Goal: Task Accomplishment & Management: Manage account settings

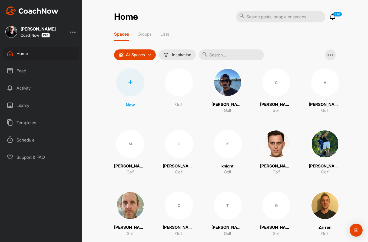
click at [122, 79] on div at bounding box center [130, 82] width 28 height 28
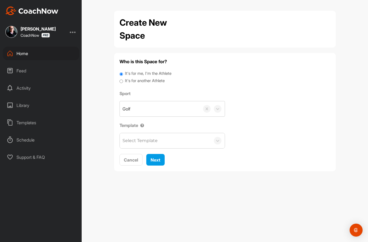
click at [146, 78] on label "It's for another Athlete" at bounding box center [145, 81] width 40 height 6
click at [123, 78] on input "It's for another Athlete" at bounding box center [122, 81] width 4 height 7
radio input "true"
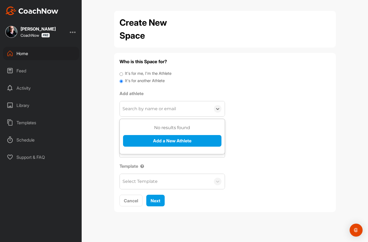
drag, startPoint x: 141, startPoint y: 111, endPoint x: 138, endPoint y: 126, distance: 15.3
click at [141, 111] on div "Search by name or email" at bounding box center [149, 109] width 54 height 6
paste input "[EMAIL_ADDRESS][DOMAIN_NAME]"
type input "[EMAIL_ADDRESS][DOMAIN_NAME]"
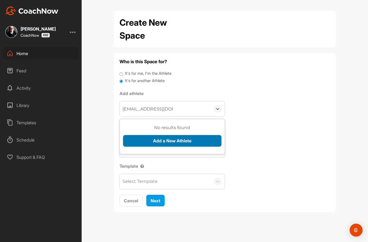
click at [140, 141] on button "Add a New Athlete" at bounding box center [172, 141] width 98 height 12
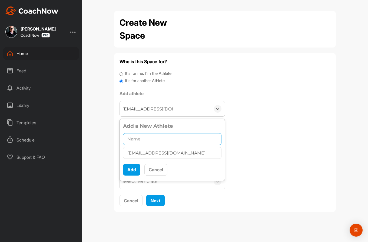
drag, startPoint x: 157, startPoint y: 142, endPoint x: 135, endPoint y: 165, distance: 31.9
click at [157, 142] on input "text" at bounding box center [172, 139] width 98 height 12
paste input "[PERSON_NAME]"
type input "[PERSON_NAME]"
click at [127, 169] on button "Add" at bounding box center [131, 170] width 17 height 12
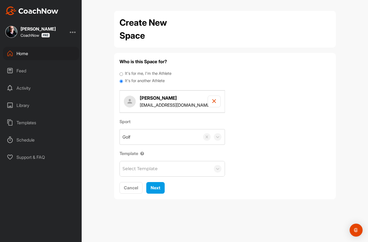
click at [134, 167] on div "Select Template" at bounding box center [139, 169] width 35 height 6
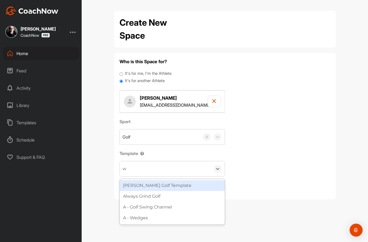
type input "wa"
click at [142, 183] on div "[PERSON_NAME] Golf Template" at bounding box center [172, 185] width 105 height 11
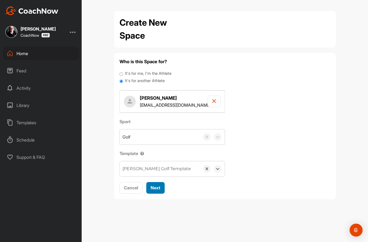
click at [154, 187] on span "Next" at bounding box center [156, 187] width 10 height 5
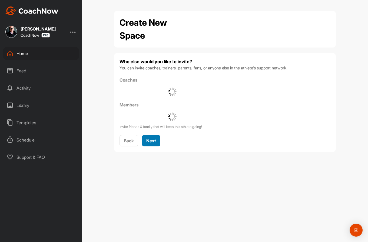
click at [156, 143] on span "Next" at bounding box center [151, 140] width 10 height 5
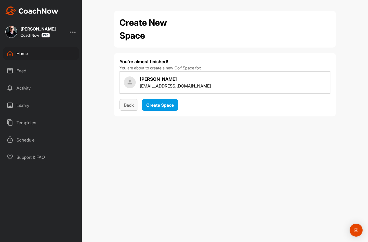
click at [134, 109] on button "Back" at bounding box center [129, 105] width 19 height 12
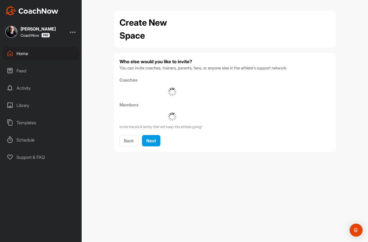
click at [158, 147] on div "Back Next" at bounding box center [225, 141] width 211 height 12
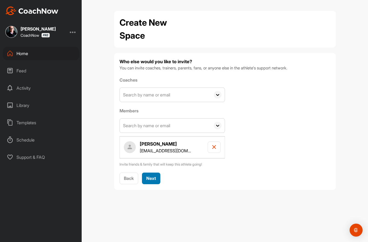
click at [155, 181] on span "Next" at bounding box center [151, 178] width 10 height 5
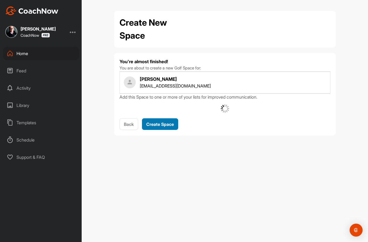
click at [158, 124] on span "Create Space" at bounding box center [160, 124] width 28 height 5
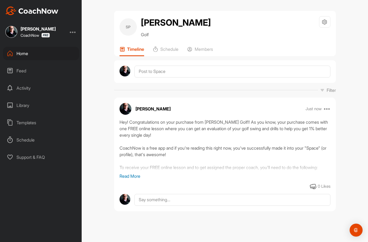
click at [33, 52] on div "Home" at bounding box center [41, 54] width 76 height 14
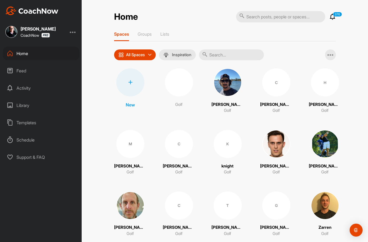
click at [138, 90] on div at bounding box center [130, 82] width 28 height 28
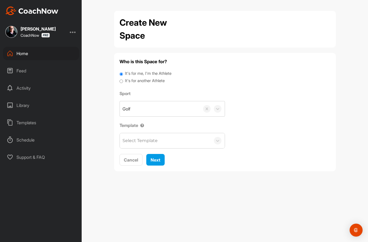
click at [143, 81] on label "It's for another Athlete" at bounding box center [145, 81] width 40 height 6
click at [123, 81] on input "It's for another Athlete" at bounding box center [122, 81] width 4 height 7
radio input "true"
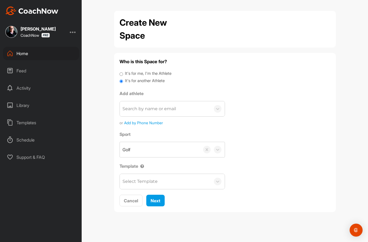
drag, startPoint x: 143, startPoint y: 105, endPoint x: 141, endPoint y: 114, distance: 8.7
click at [142, 105] on div "Search by name or email" at bounding box center [165, 108] width 91 height 15
paste input "[EMAIL_ADDRESS][DOMAIN_NAME]"
type input "[EMAIL_ADDRESS][DOMAIN_NAME]"
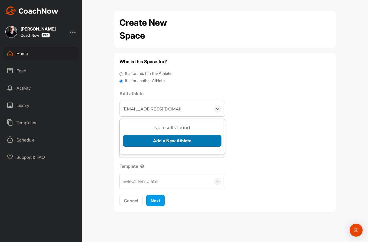
click at [146, 139] on button "Add a New Athlete" at bounding box center [172, 141] width 98 height 12
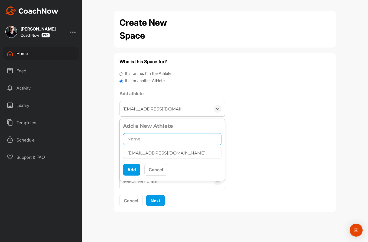
click at [146, 140] on input "text" at bounding box center [172, 139] width 98 height 12
paste input "[PERSON_NAME]"
type input "[PERSON_NAME]"
click at [126, 171] on button "Add" at bounding box center [131, 170] width 17 height 12
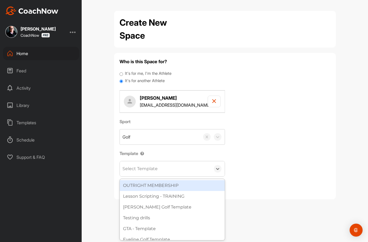
click at [138, 169] on div "Select Template" at bounding box center [139, 169] width 35 height 6
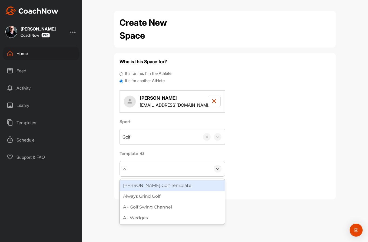
type input "wa"
click at [150, 183] on div "[PERSON_NAME] Golf Template" at bounding box center [172, 185] width 105 height 11
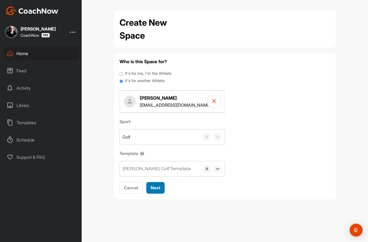
click at [160, 190] on span "Next" at bounding box center [156, 187] width 10 height 5
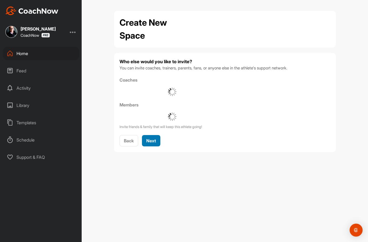
drag, startPoint x: 155, startPoint y: 146, endPoint x: 157, endPoint y: 132, distance: 14.1
click at [155, 145] on button "Next" at bounding box center [151, 141] width 18 height 12
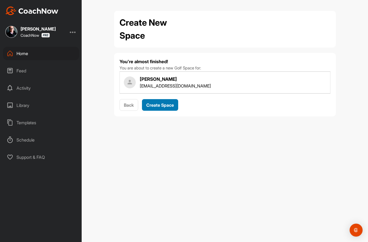
click at [164, 107] on span "Create Space" at bounding box center [160, 104] width 28 height 5
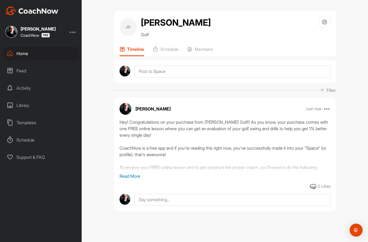
click at [32, 54] on div "Home" at bounding box center [41, 54] width 76 height 14
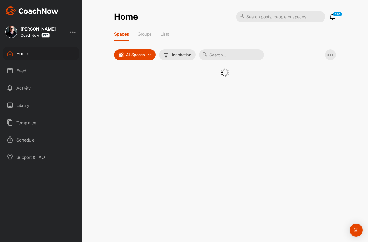
click at [32, 54] on div "Home" at bounding box center [41, 54] width 76 height 14
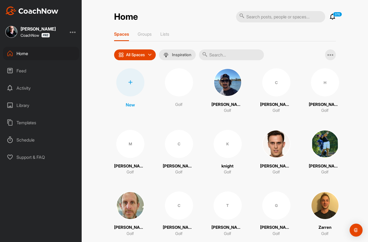
click at [128, 85] on div at bounding box center [130, 82] width 28 height 28
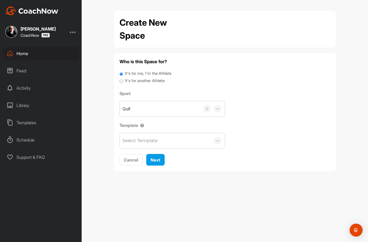
click at [140, 80] on label "It's for another Athlete" at bounding box center [145, 81] width 40 height 6
click at [123, 80] on input "It's for another Athlete" at bounding box center [122, 81] width 4 height 7
radio input "true"
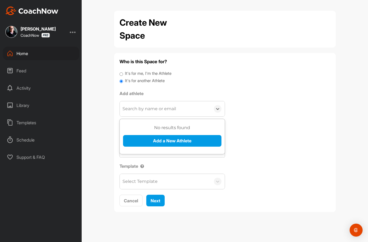
click at [147, 110] on div "Search by name or email" at bounding box center [149, 109] width 54 height 6
paste input "[EMAIL_ADDRESS][DOMAIN_NAME]"
type input "[EMAIL_ADDRESS][DOMAIN_NAME]"
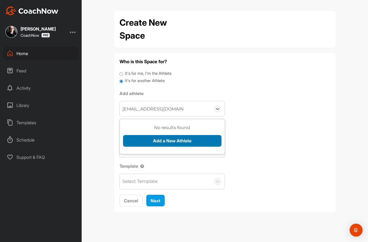
click at [138, 143] on button "Add a New Athlete" at bounding box center [172, 141] width 98 height 12
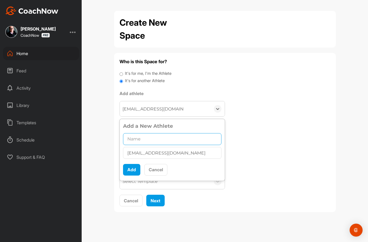
click at [143, 136] on input "text" at bounding box center [172, 139] width 98 height 12
paste input "[PERSON_NAME]"
type input "[PERSON_NAME] [PERSON_NAME]"
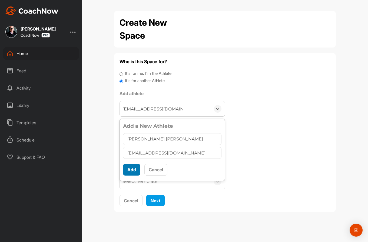
scroll to position [3, 0]
click at [128, 171] on button "Add" at bounding box center [131, 170] width 17 height 12
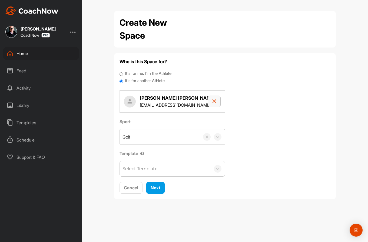
click at [218, 104] on button "button" at bounding box center [214, 102] width 13 height 12
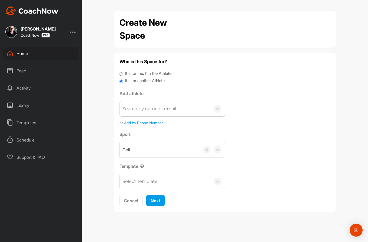
drag, startPoint x: 154, startPoint y: 110, endPoint x: 158, endPoint y: 114, distance: 5.4
click at [157, 110] on div "Search by name or email" at bounding box center [149, 109] width 54 height 6
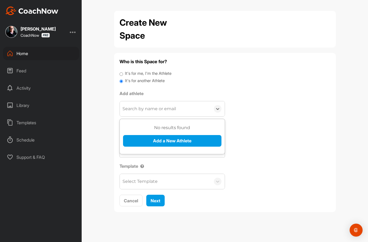
paste input "[EMAIL_ADDRESS][DOMAIN_NAME]"
type input "[EMAIL_ADDRESS][DOMAIN_NAME]"
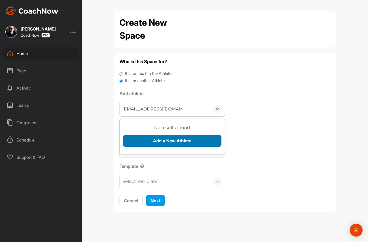
click at [153, 143] on button "Add a New Athlete" at bounding box center [172, 141] width 98 height 12
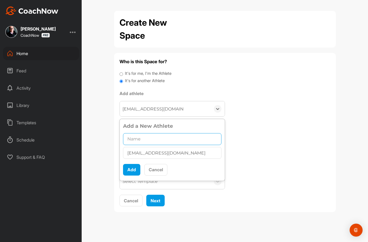
click at [152, 136] on input "text" at bounding box center [172, 139] width 98 height 12
paste input "[PERSON_NAME]"
type input "[PERSON_NAME]"
click at [130, 167] on button "Add" at bounding box center [131, 170] width 17 height 12
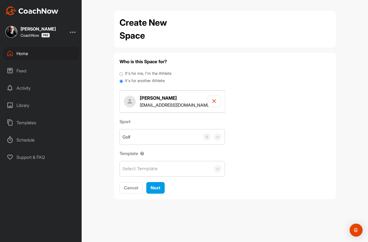
click at [123, 161] on div "Template Select Template" at bounding box center [172, 163] width 105 height 27
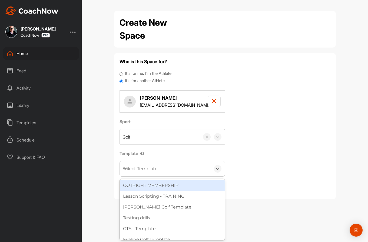
click at [141, 170] on div "Select Template" at bounding box center [139, 169] width 35 height 6
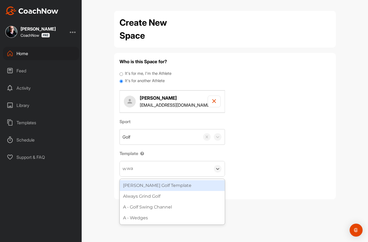
type input "wa"
click at [137, 186] on div "[PERSON_NAME] Golf Template" at bounding box center [172, 185] width 105 height 11
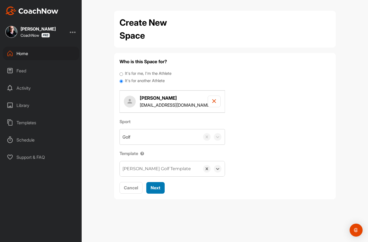
click at [151, 189] on span "Next" at bounding box center [156, 187] width 10 height 5
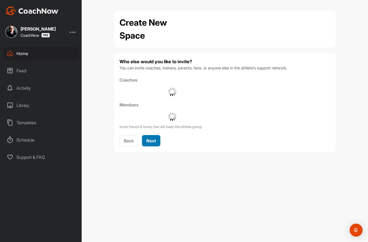
click at [151, 141] on span "Next" at bounding box center [151, 140] width 10 height 5
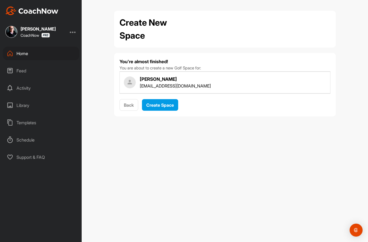
click at [161, 107] on span "Create Space" at bounding box center [160, 104] width 28 height 5
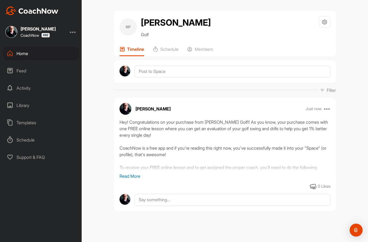
click at [31, 53] on div "Home" at bounding box center [41, 54] width 76 height 14
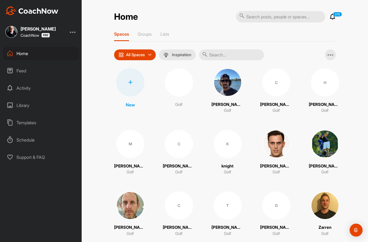
click at [129, 82] on icon at bounding box center [130, 82] width 4 height 4
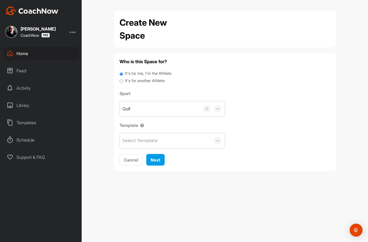
click at [148, 81] on label "It's for another Athlete" at bounding box center [145, 81] width 40 height 6
click at [123, 81] on input "It's for another Athlete" at bounding box center [122, 81] width 4 height 7
radio input "true"
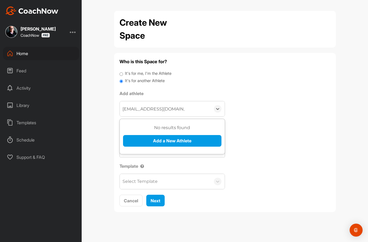
click at [140, 114] on input "[EMAIL_ADDRESS][DOMAIN_NAME]" at bounding box center [153, 109] width 62 height 12
type input "[EMAIL_ADDRESS]@[DOMAIN_NAME]"
click at [149, 109] on input "[EMAIL_ADDRESS]@[DOMAIN_NAME]" at bounding box center [184, 109] width 124 height 12
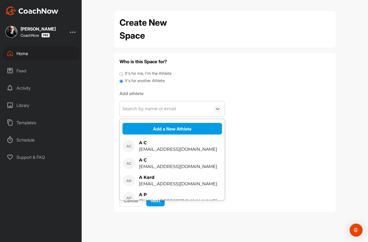
type input "[EMAIL_ADDRESS][DOMAIN_NAME]"
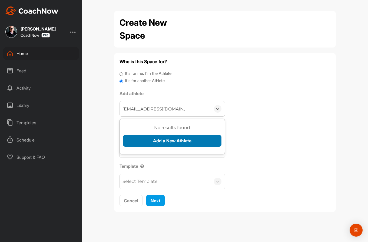
click at [153, 144] on button "Add a New Athlete" at bounding box center [172, 141] width 98 height 12
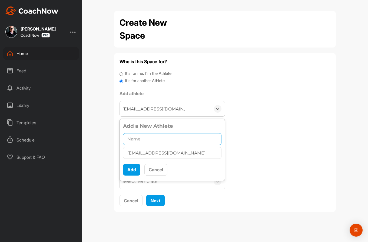
click at [139, 138] on input "text" at bounding box center [172, 139] width 98 height 12
paste input "[PERSON_NAME]"
type input "[PERSON_NAME]"
click at [131, 170] on button "Add" at bounding box center [131, 170] width 17 height 12
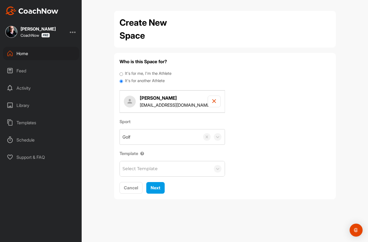
click at [143, 171] on div "Select Template" at bounding box center [139, 169] width 35 height 6
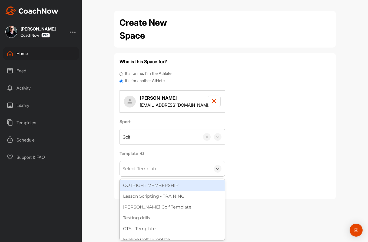
type input "wa"
click at [145, 186] on div "[PERSON_NAME] Golf Template" at bounding box center [172, 185] width 105 height 11
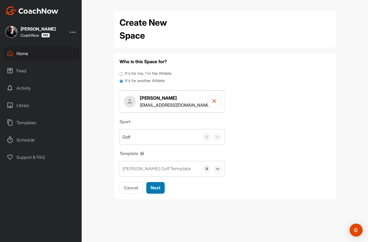
click at [156, 189] on span "Next" at bounding box center [156, 187] width 10 height 5
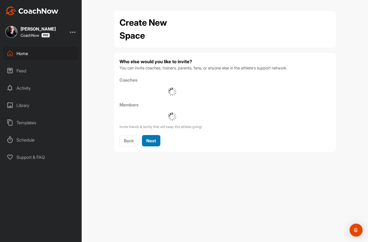
click at [153, 144] on div "Next" at bounding box center [151, 141] width 10 height 6
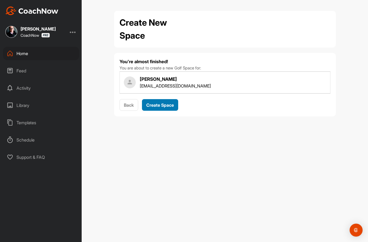
click at [159, 108] on div "Create Space" at bounding box center [160, 105] width 28 height 6
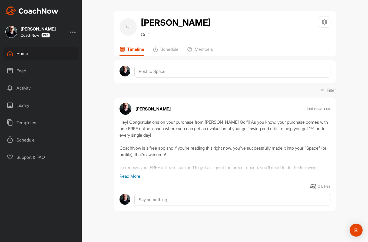
click at [29, 58] on div "Home" at bounding box center [41, 54] width 76 height 14
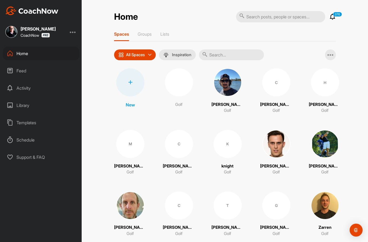
click at [117, 77] on div "New" at bounding box center [130, 88] width 32 height 40
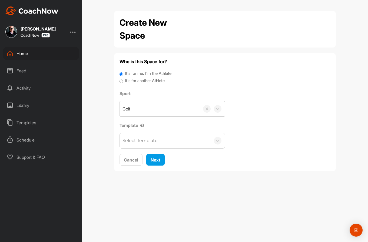
click at [122, 78] on input "It's for another Athlete" at bounding box center [122, 81] width 4 height 7
radio input "true"
drag, startPoint x: 149, startPoint y: 112, endPoint x: 146, endPoint y: 112, distance: 3.0
click at [146, 112] on div "Golf" at bounding box center [160, 108] width 80 height 15
drag, startPoint x: 150, startPoint y: 80, endPoint x: 149, endPoint y: 89, distance: 9.5
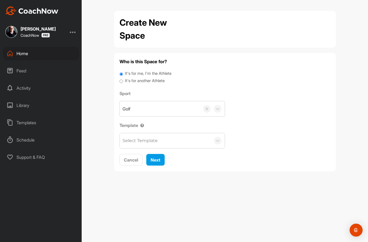
click at [149, 82] on label "It's for another Athlete" at bounding box center [145, 81] width 40 height 6
click at [123, 82] on input "It's for another Athlete" at bounding box center [122, 81] width 4 height 7
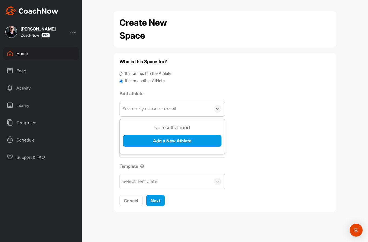
drag, startPoint x: 144, startPoint y: 109, endPoint x: 147, endPoint y: 114, distance: 5.7
click at [143, 113] on div "Search by name or email" at bounding box center [165, 108] width 91 height 15
paste input "[PERSON_NAME][EMAIL_ADDRESS][PERSON_NAME][DOMAIN_NAME]"
type input "[PERSON_NAME][EMAIL_ADDRESS][PERSON_NAME][DOMAIN_NAME]"
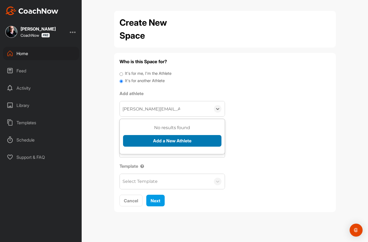
click at [149, 140] on button "Add a New Athlete" at bounding box center [172, 141] width 98 height 12
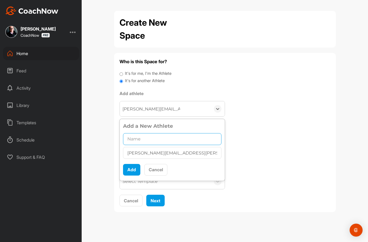
click at [136, 140] on input "text" at bounding box center [172, 139] width 98 height 12
paste input "[PERSON_NAME]"
type input "[PERSON_NAME]"
click at [133, 173] on button "Add" at bounding box center [131, 170] width 17 height 12
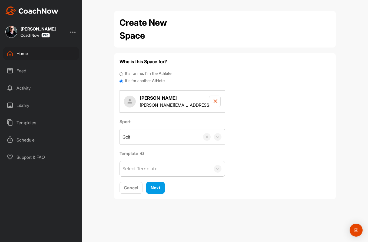
click at [151, 168] on div "Select Template" at bounding box center [139, 169] width 35 height 6
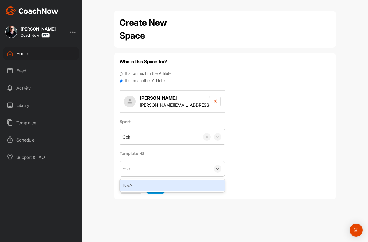
type input "ns"
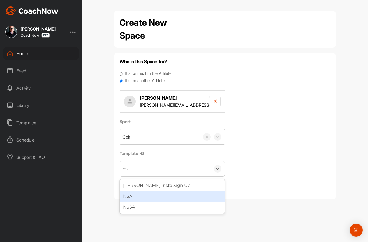
click at [145, 198] on div "NSA" at bounding box center [172, 196] width 105 height 11
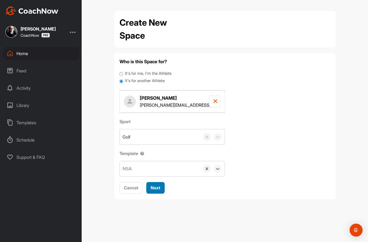
click at [154, 184] on button "Next" at bounding box center [155, 188] width 18 height 12
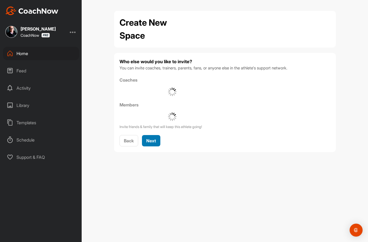
click at [150, 140] on div "Who else would you like to invite? You can invite coaches, trainers, parents, f…" at bounding box center [225, 102] width 211 height 88
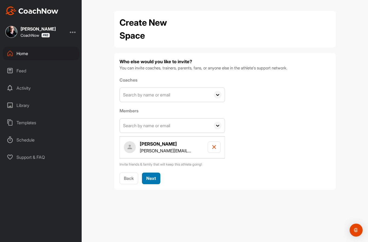
click at [155, 177] on span "Next" at bounding box center [151, 178] width 10 height 5
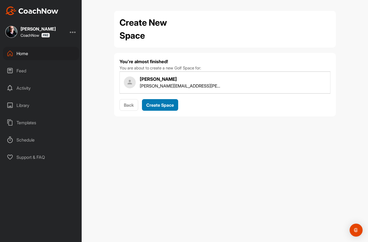
click at [158, 107] on span "Create Space" at bounding box center [160, 104] width 28 height 5
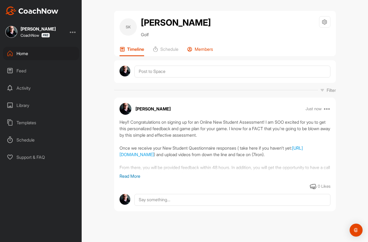
click at [205, 50] on p "Members" at bounding box center [204, 49] width 18 height 5
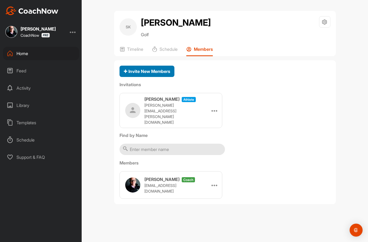
click at [143, 70] on span "Invite New Members" at bounding box center [147, 71] width 46 height 5
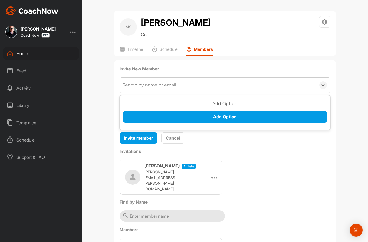
click at [138, 88] on div "Search by name or email" at bounding box center [149, 85] width 54 height 6
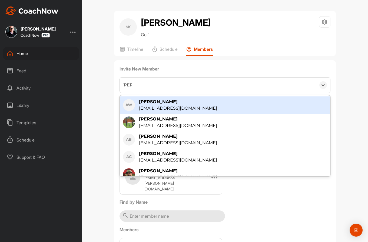
type input "[PERSON_NAME]"
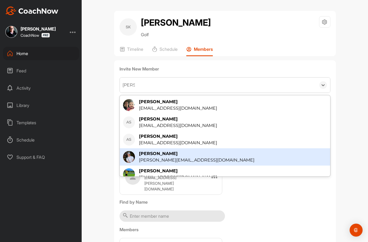
click at [160, 159] on div "[PERSON_NAME][EMAIL_ADDRESS][DOMAIN_NAME]" at bounding box center [196, 160] width 115 height 6
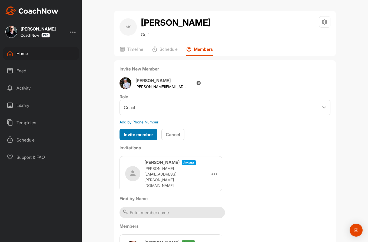
click at [137, 137] on span "Invite member" at bounding box center [138, 134] width 29 height 5
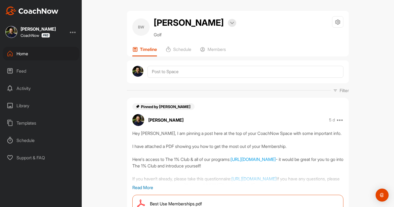
scroll to position [2335, 0]
